Goal: Navigation & Orientation: Find specific page/section

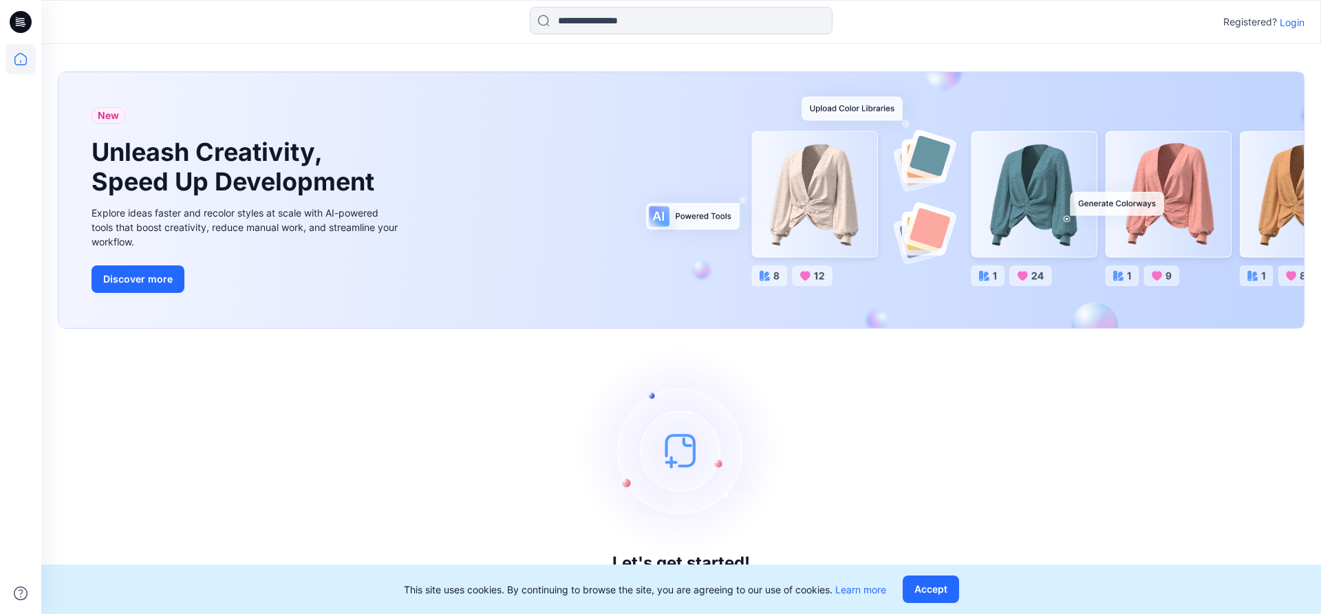
click at [26, 12] on icon at bounding box center [21, 22] width 22 height 44
click at [1288, 17] on p "Login" at bounding box center [1292, 22] width 25 height 14
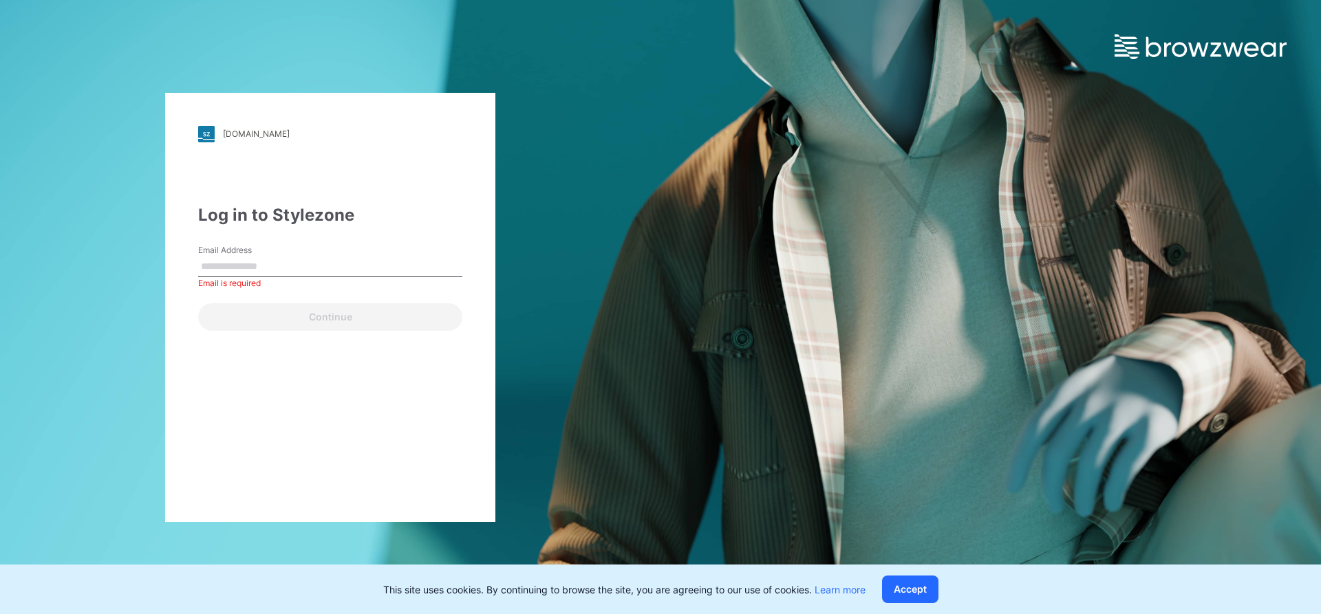
click at [282, 258] on input "Email Address" at bounding box center [330, 267] width 264 height 21
paste input "**********"
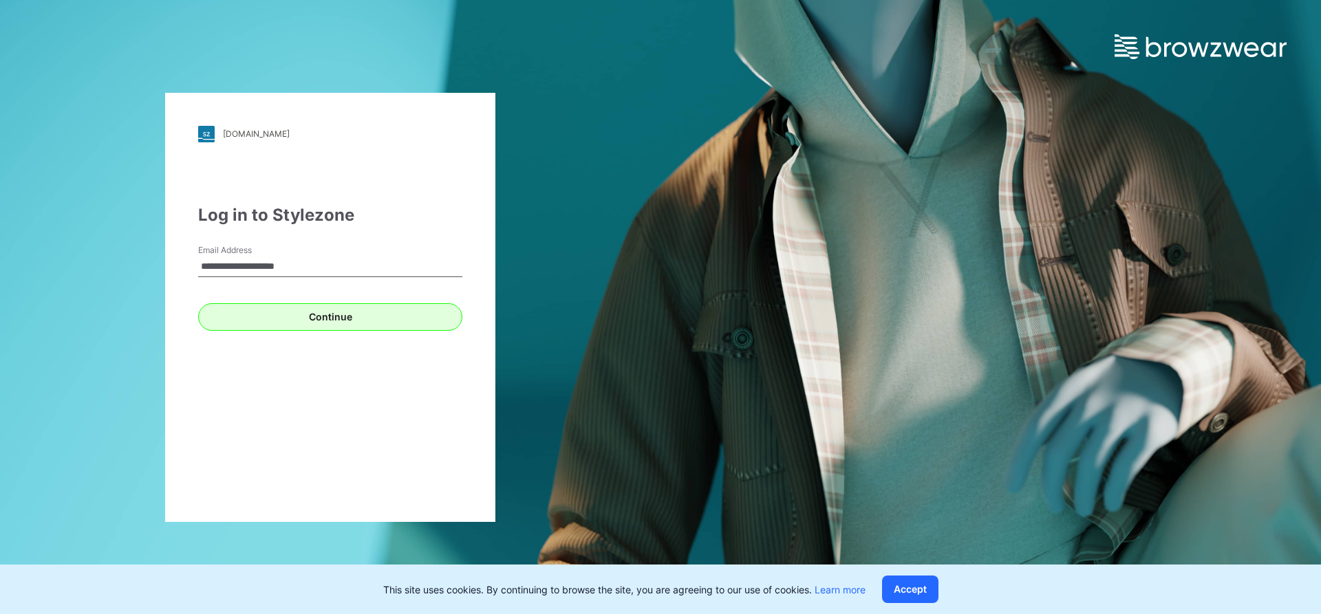
type input "**********"
click at [245, 321] on button "Continue" at bounding box center [330, 317] width 264 height 28
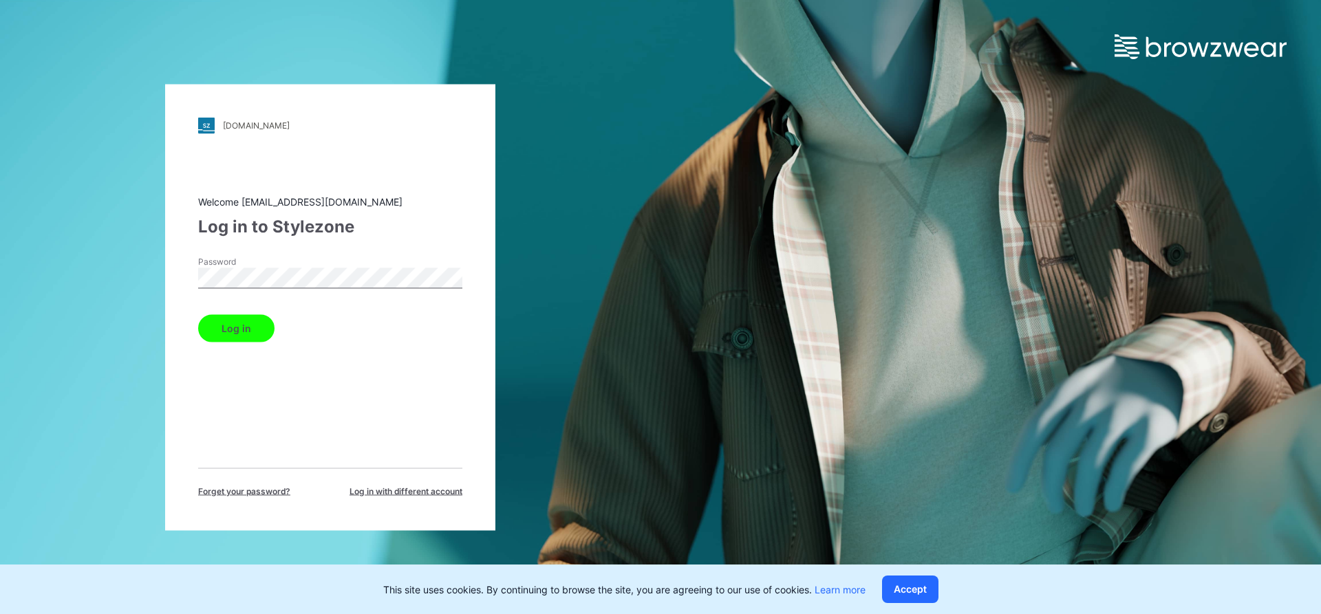
click at [240, 327] on button "Log in" at bounding box center [236, 328] width 76 height 28
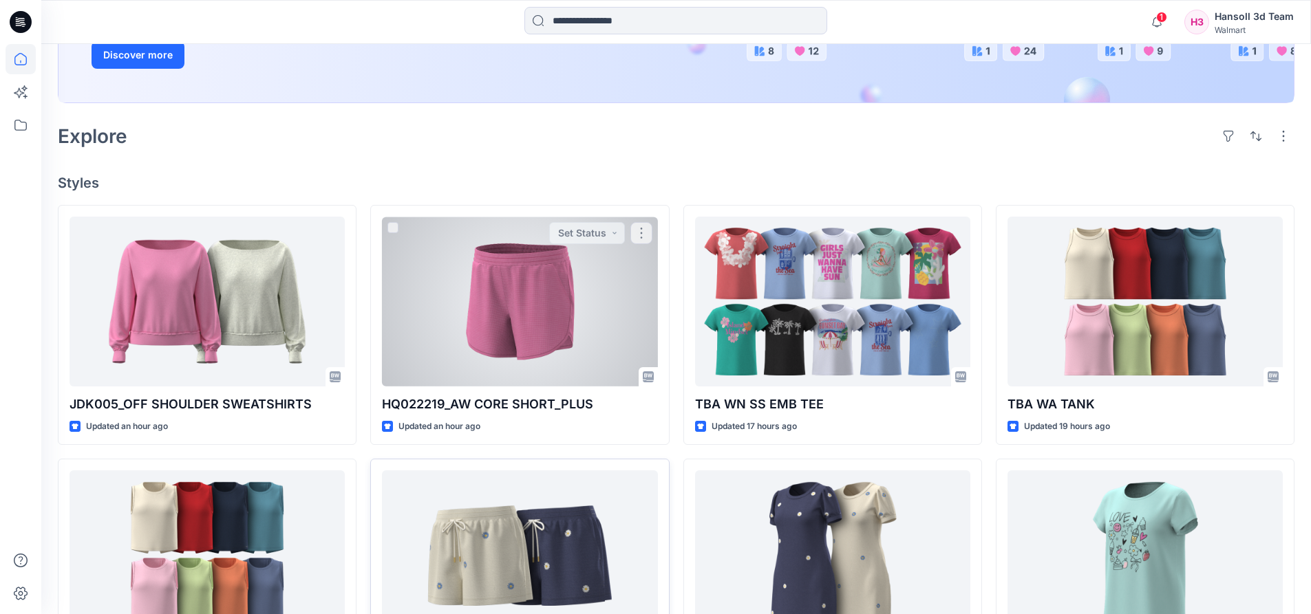
scroll to position [344, 0]
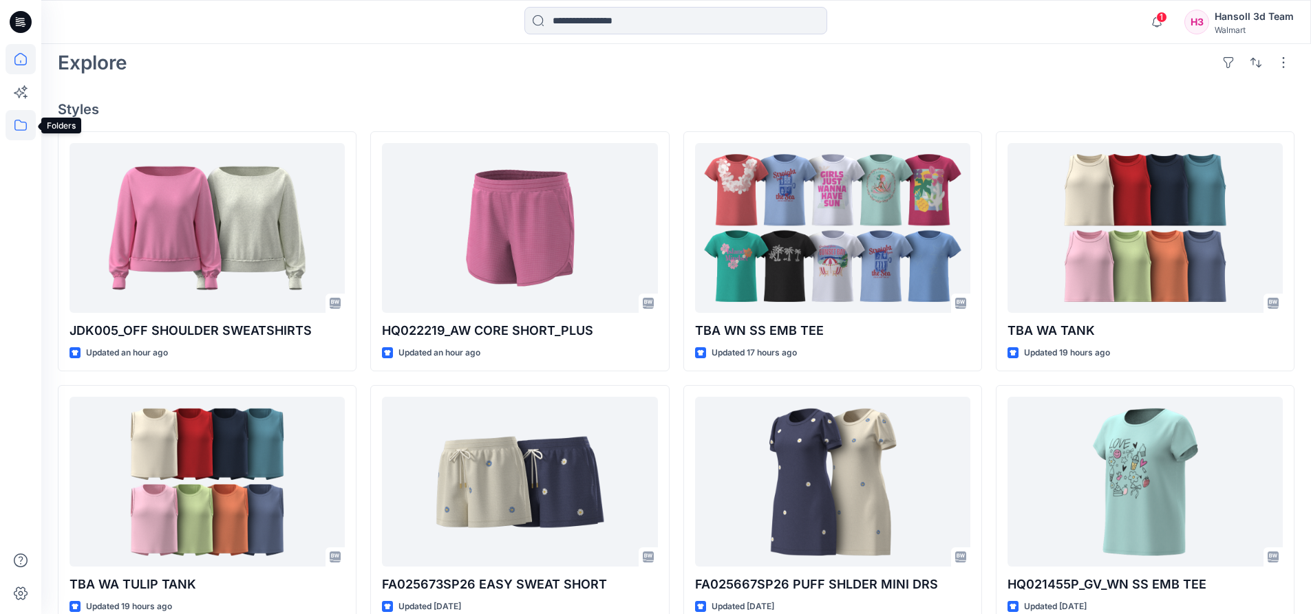
click at [21, 123] on icon at bounding box center [21, 125] width 30 height 30
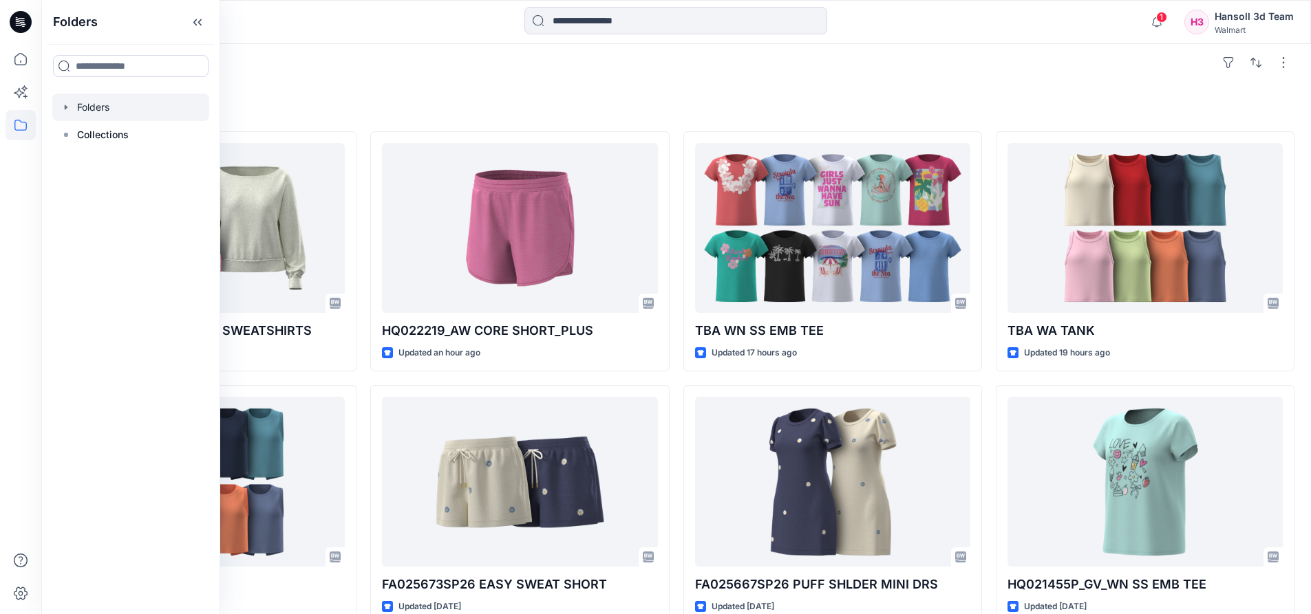
click at [92, 105] on div at bounding box center [130, 108] width 157 height 28
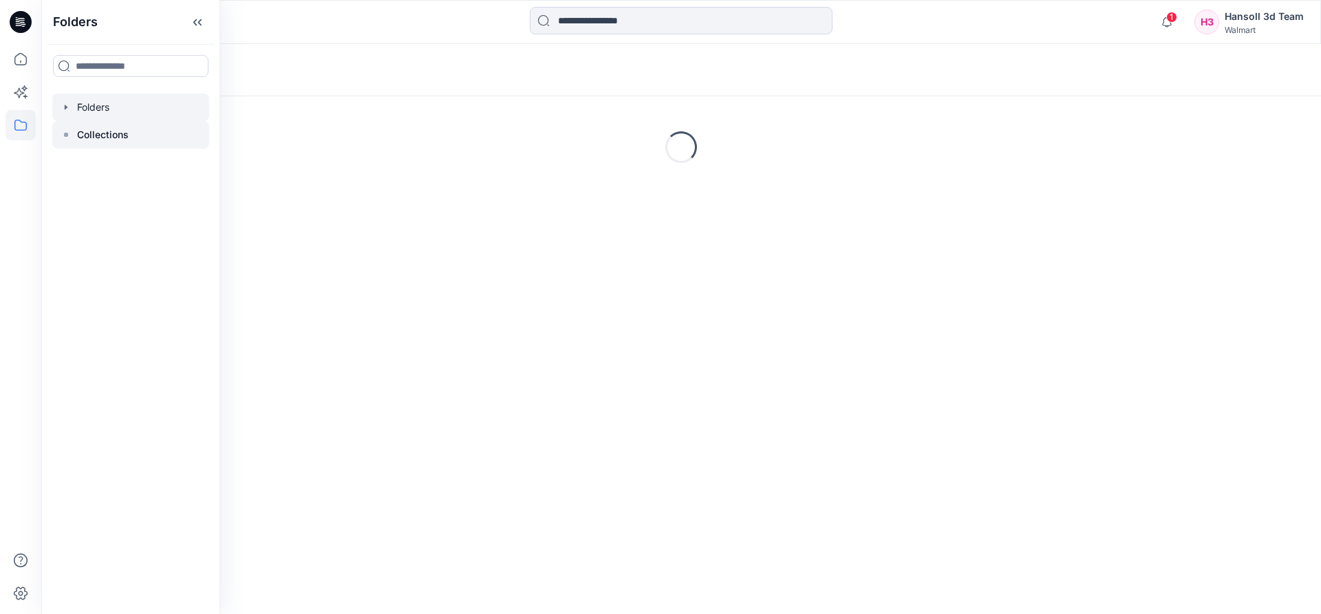
click at [82, 133] on p "Collections" at bounding box center [103, 135] width 52 height 17
click at [191, 27] on icon at bounding box center [197, 22] width 22 height 23
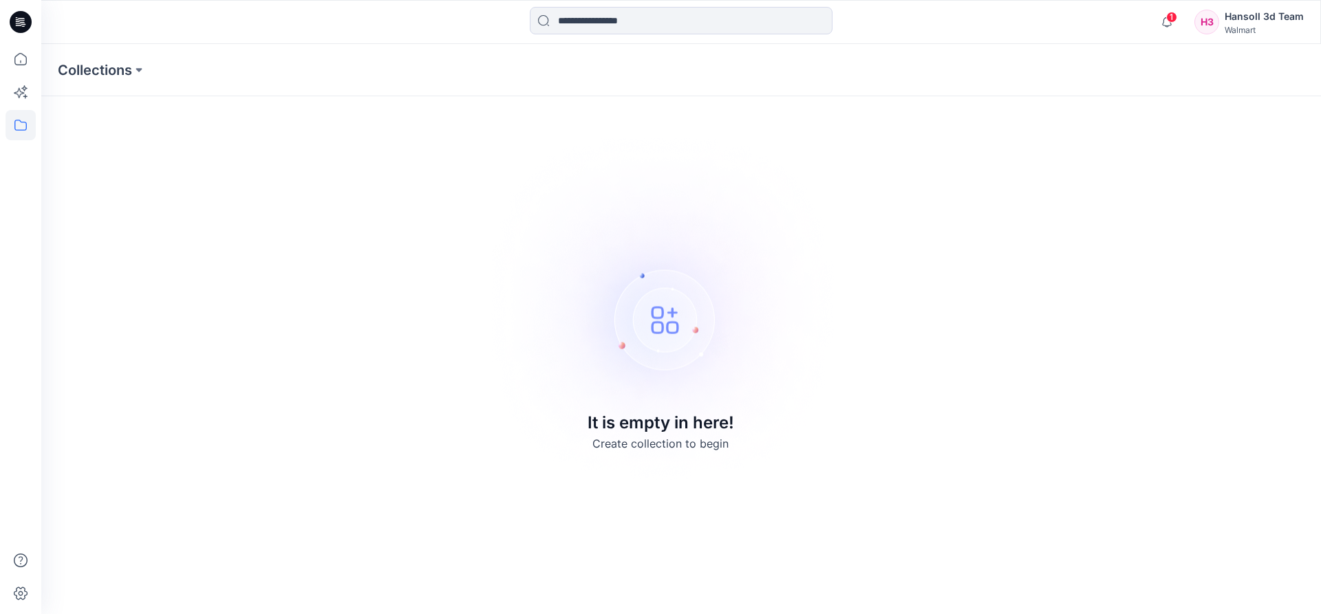
click at [1252, 16] on div "Hansoll 3d Team" at bounding box center [1264, 16] width 79 height 17
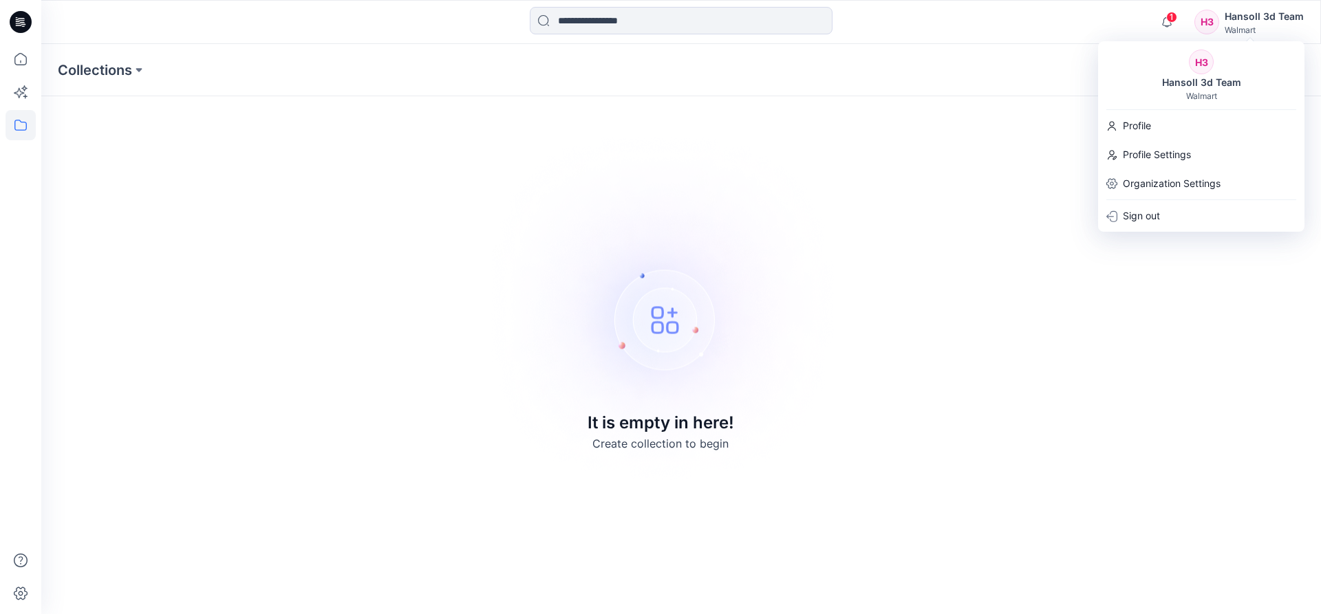
drag, startPoint x: 1037, startPoint y: 198, endPoint x: 356, endPoint y: 124, distance: 684.5
click at [1032, 203] on div "Collections It is empty in here! Create collection to begin" at bounding box center [681, 329] width 1280 height 570
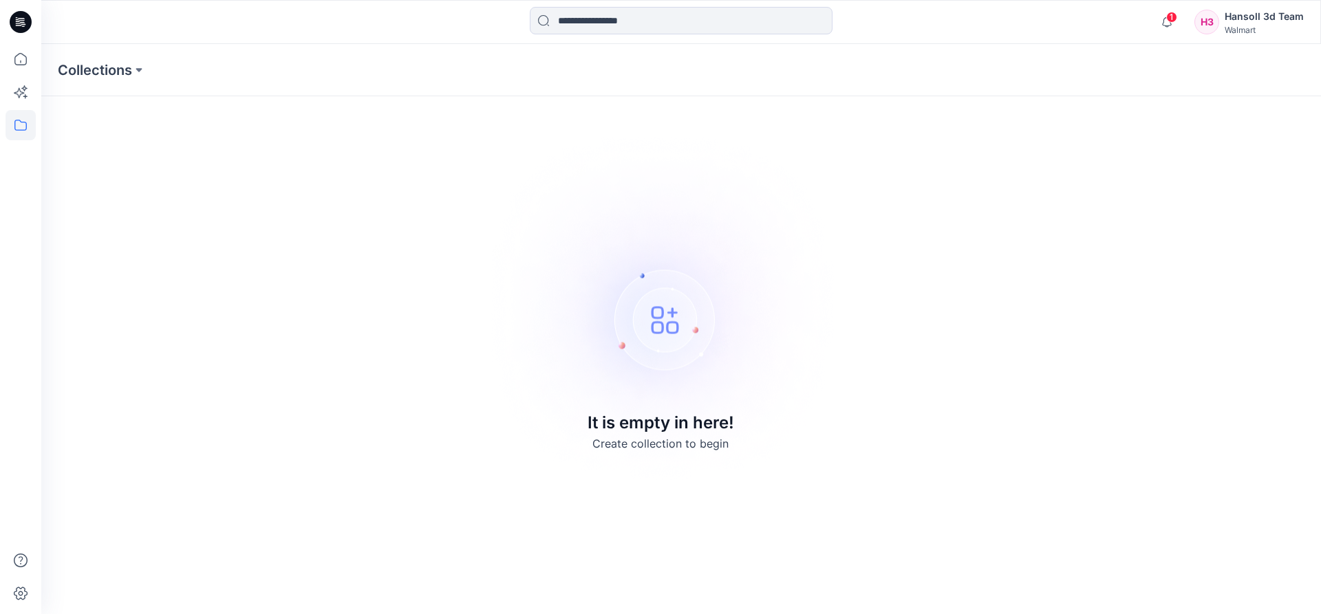
click at [21, 21] on icon at bounding box center [22, 20] width 6 height 1
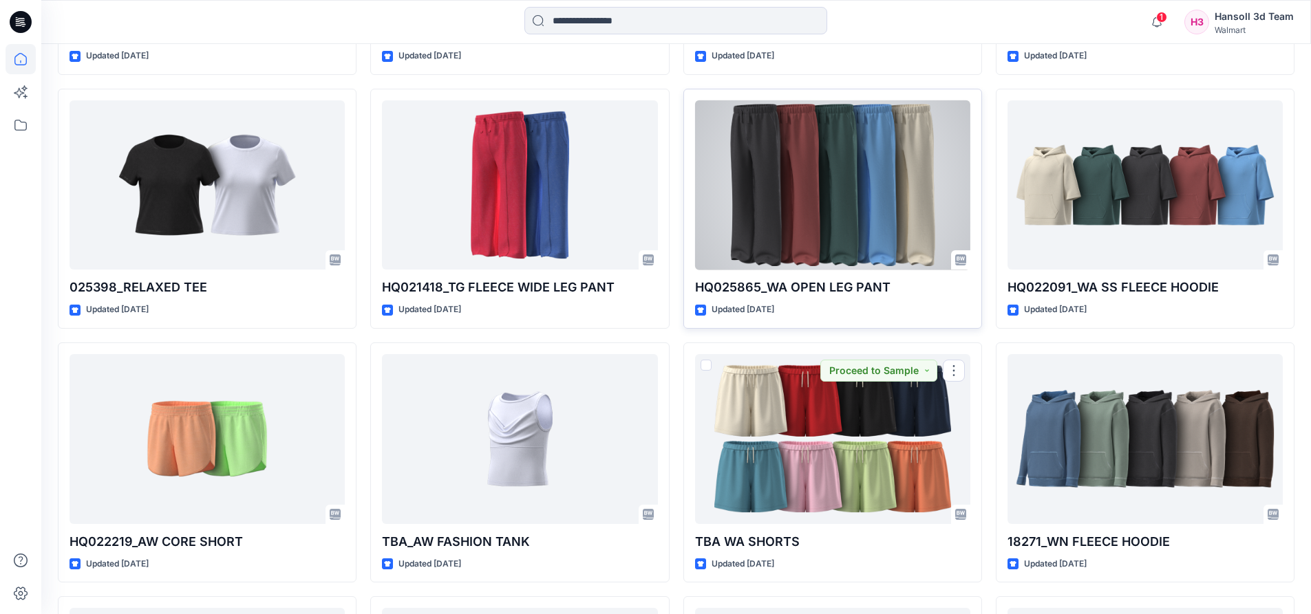
scroll to position [1093, 0]
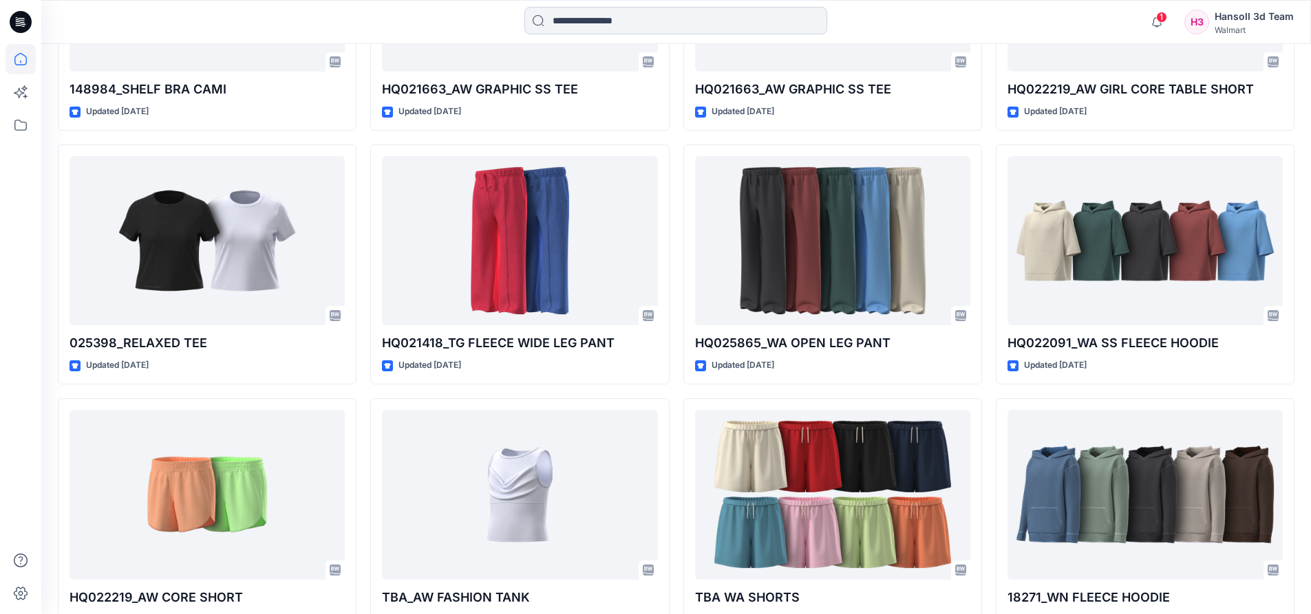
click at [570, 30] on input at bounding box center [675, 21] width 303 height 28
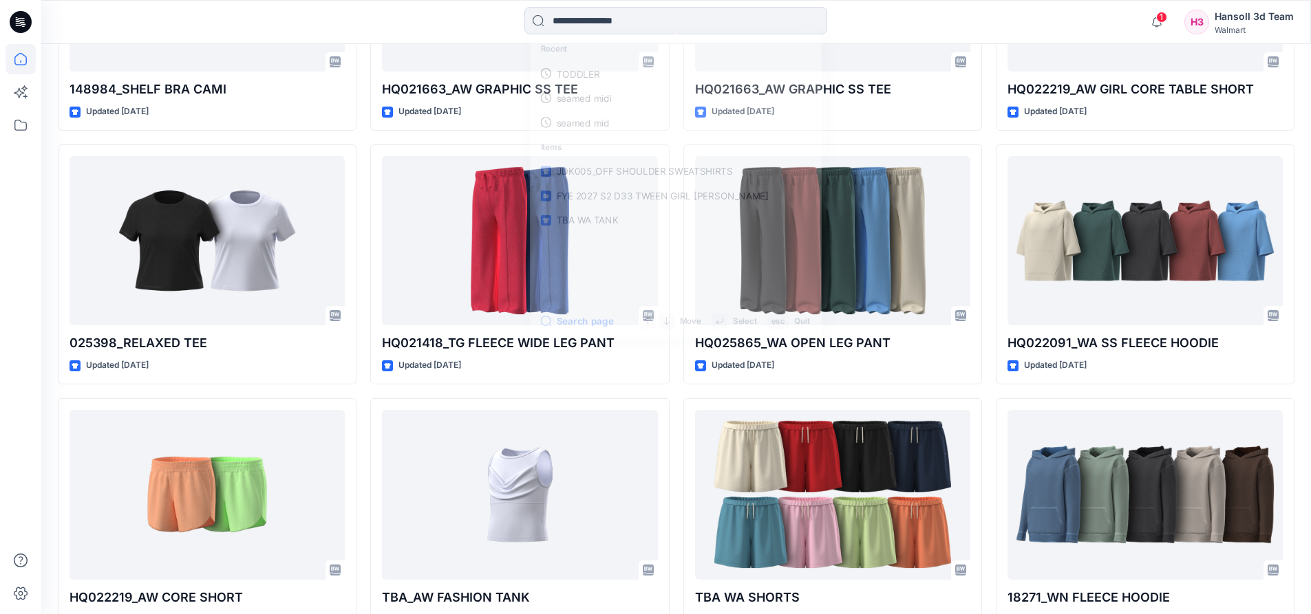
click at [26, 27] on icon at bounding box center [21, 22] width 22 height 22
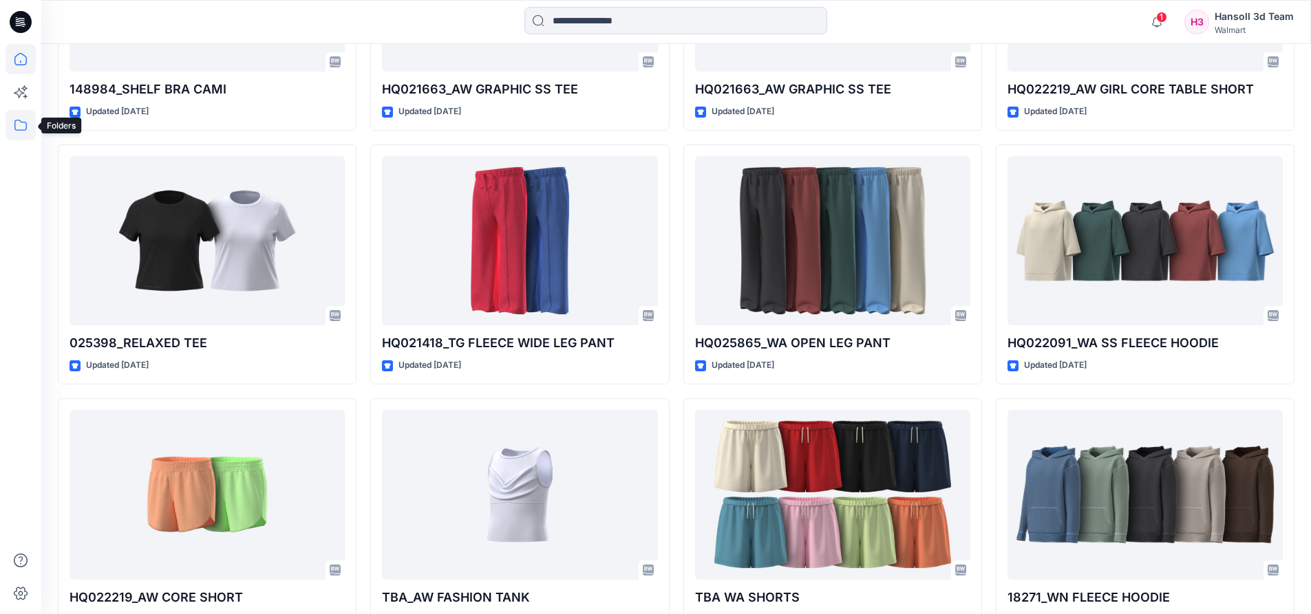
click at [15, 137] on icon at bounding box center [21, 125] width 30 height 30
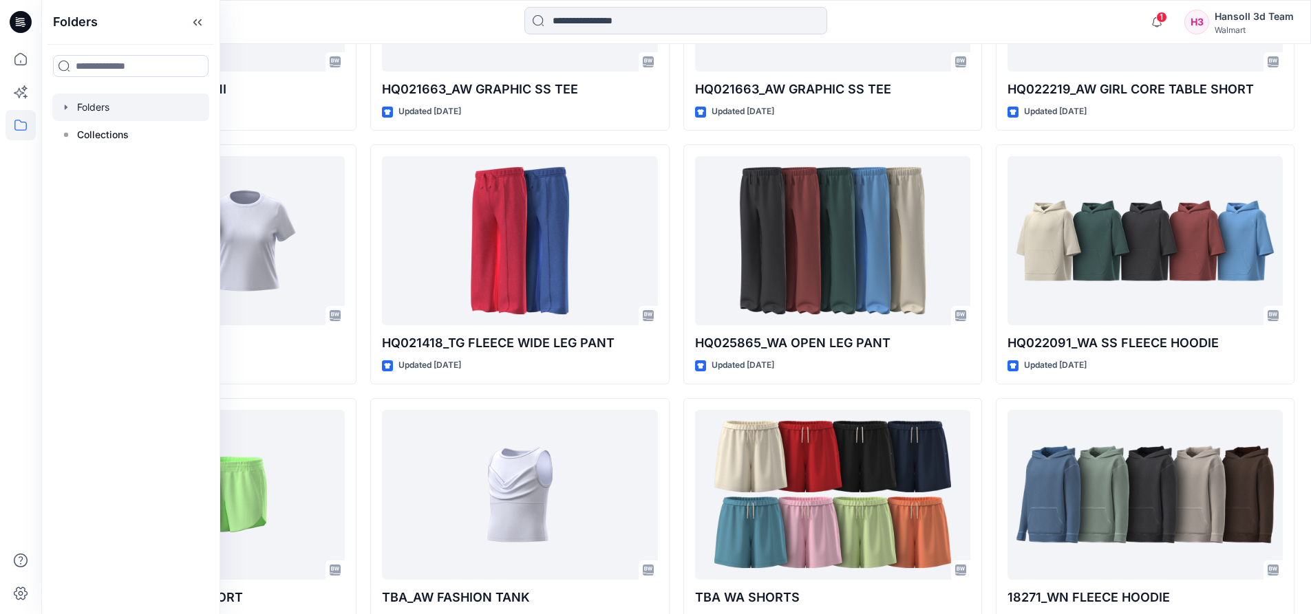
click at [88, 111] on div at bounding box center [130, 108] width 157 height 28
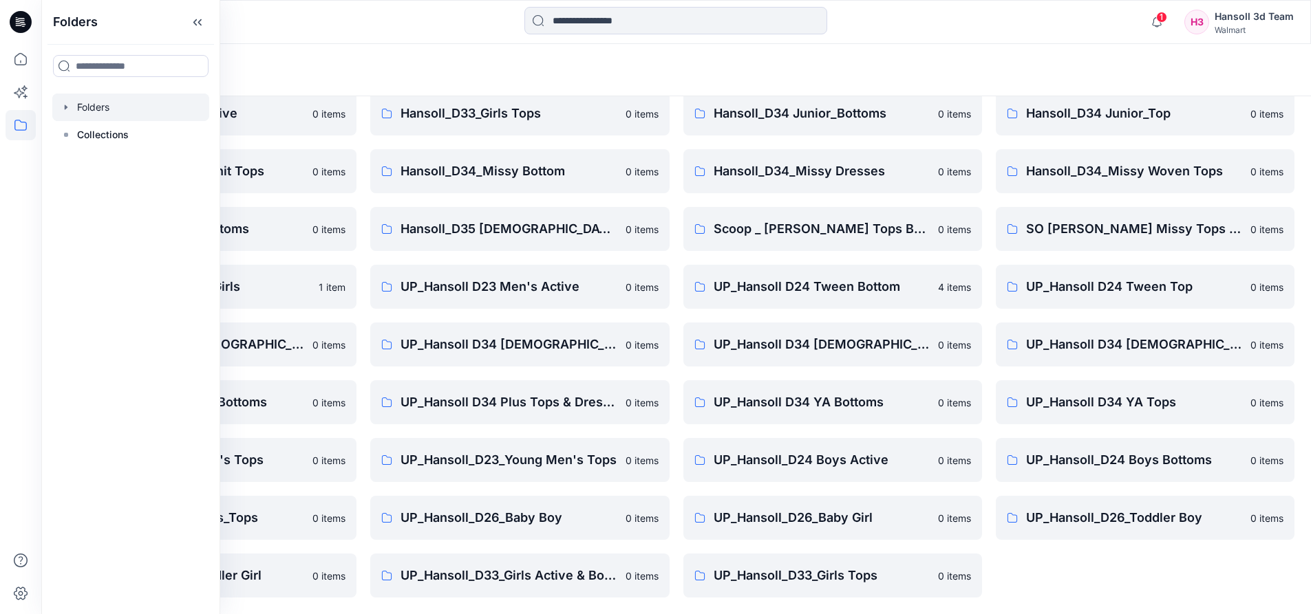
scroll to position [233, 0]
click at [1161, 586] on div "FA Hansoll D33 Girls Knits 0 items Hansoll_D23_Young Men's Tops 0 items Hansoll…" at bounding box center [1145, 258] width 299 height 680
